Goal: Information Seeking & Learning: Learn about a topic

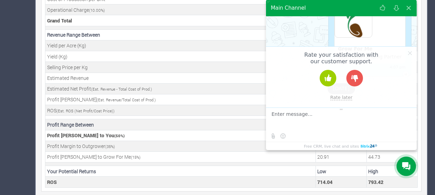
scroll to position [11, 0]
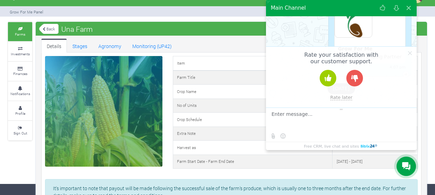
click at [50, 27] on link "Back" at bounding box center [48, 28] width 19 height 11
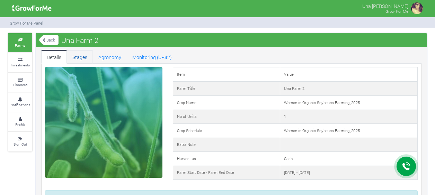
click at [77, 52] on link "Stages" at bounding box center [80, 57] width 26 height 14
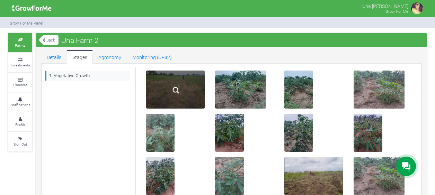
click at [186, 79] on img at bounding box center [176, 90] width 22 height 22
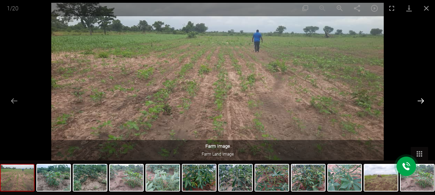
click at [419, 103] on button "Next slide" at bounding box center [420, 100] width 15 height 13
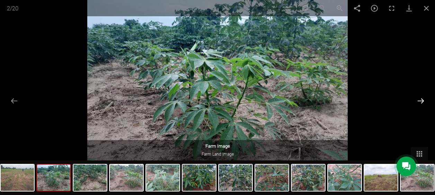
click at [419, 103] on button "Next slide" at bounding box center [420, 100] width 15 height 13
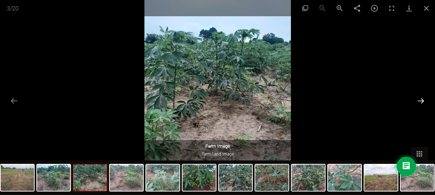
click at [419, 103] on button "Next slide" at bounding box center [420, 100] width 15 height 13
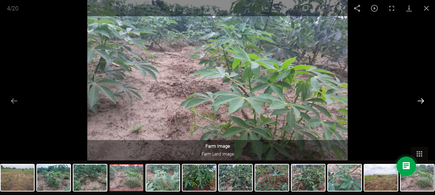
click at [419, 103] on button "Next slide" at bounding box center [420, 100] width 15 height 13
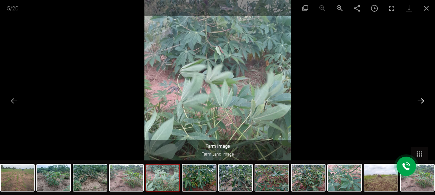
click at [419, 103] on button "Next slide" at bounding box center [420, 100] width 15 height 13
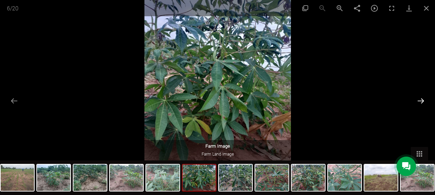
click at [419, 103] on button "Next slide" at bounding box center [420, 100] width 15 height 13
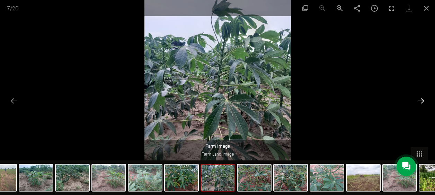
click at [419, 103] on button "Next slide" at bounding box center [420, 100] width 15 height 13
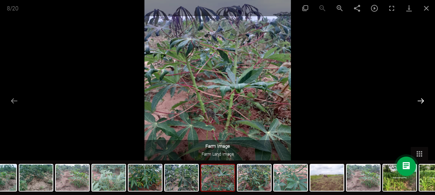
click at [419, 103] on button "Next slide" at bounding box center [420, 100] width 15 height 13
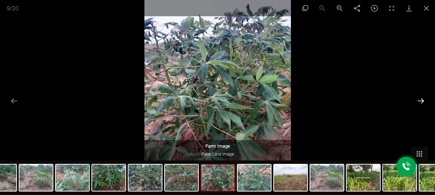
click at [419, 103] on button "Next slide" at bounding box center [420, 100] width 15 height 13
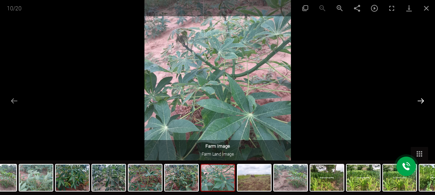
click at [419, 103] on button "Next slide" at bounding box center [420, 100] width 15 height 13
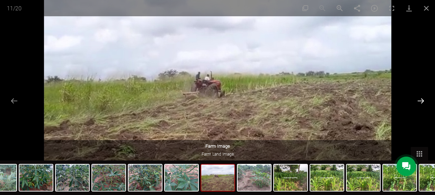
click at [419, 103] on button "Next slide" at bounding box center [420, 100] width 15 height 13
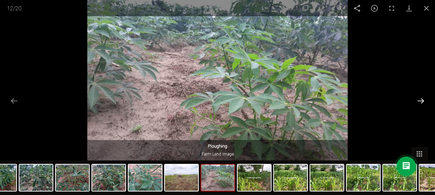
click at [419, 103] on button "Next slide" at bounding box center [420, 100] width 15 height 13
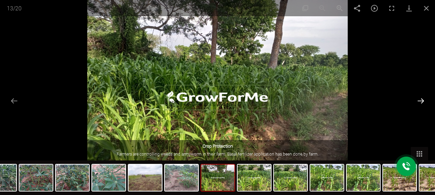
click at [419, 103] on button "Next slide" at bounding box center [420, 100] width 15 height 13
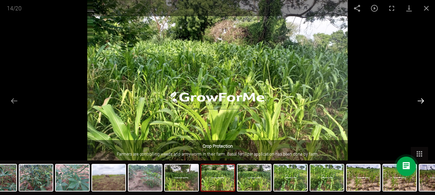
click at [419, 103] on button "Next slide" at bounding box center [420, 100] width 15 height 13
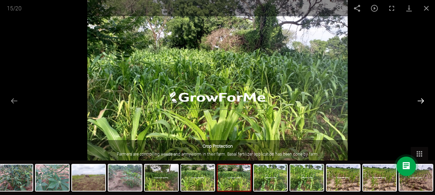
click at [419, 103] on button "Next slide" at bounding box center [420, 100] width 15 height 13
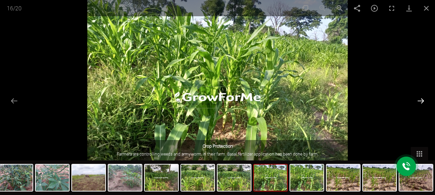
click at [419, 103] on button "Next slide" at bounding box center [420, 100] width 15 height 13
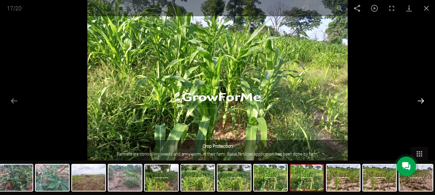
click at [419, 103] on button "Next slide" at bounding box center [420, 100] width 15 height 13
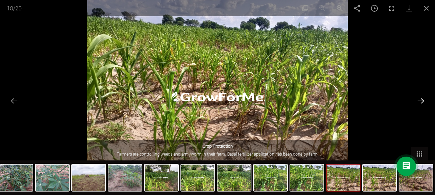
click at [419, 103] on button "Next slide" at bounding box center [420, 100] width 15 height 13
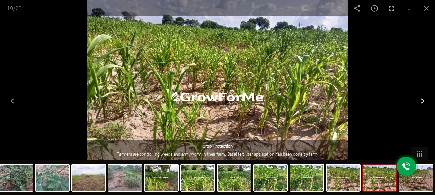
click at [419, 103] on button "Next slide" at bounding box center [420, 100] width 15 height 13
